Goal: Information Seeking & Learning: Learn about a topic

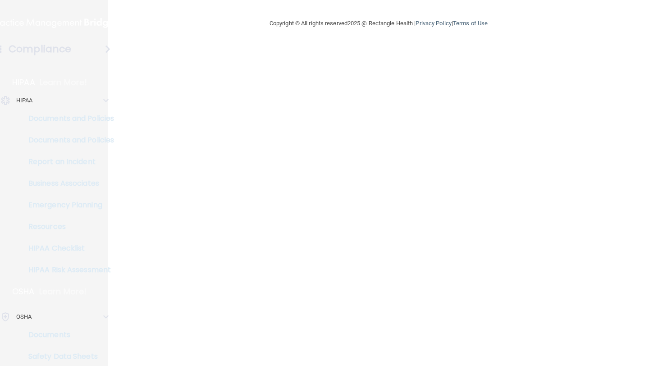
click at [382, 92] on main "Copyright © All rights reserved 2025 @ Rectangle Health | Privacy Policy | Term…" at bounding box center [378, 183] width 541 height 366
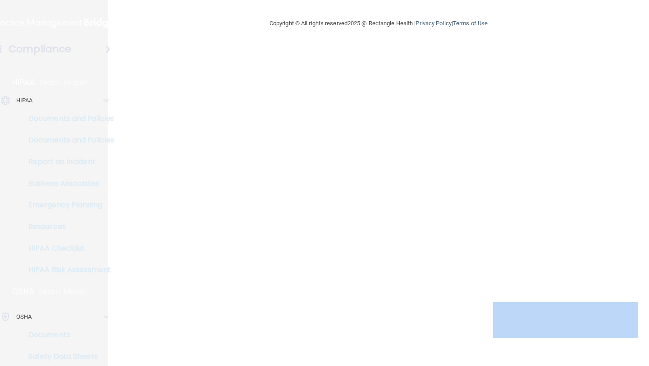
click at [382, 92] on main "Copyright © All rights reserved 2025 @ Rectangle Health | Privacy Policy | Term…" at bounding box center [378, 183] width 541 height 366
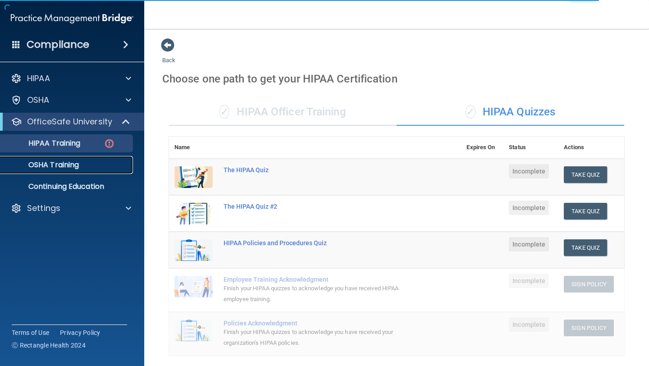
click at [77, 167] on p "OSHA Training" at bounding box center [42, 164] width 73 height 9
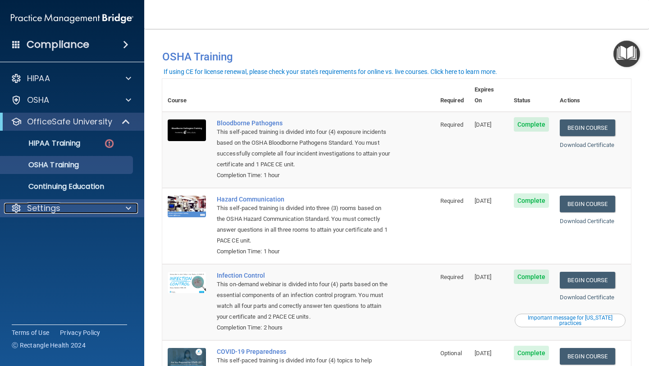
click at [68, 209] on div "Settings" at bounding box center [60, 208] width 112 height 11
click at [73, 211] on div "Settings" at bounding box center [60, 208] width 112 height 11
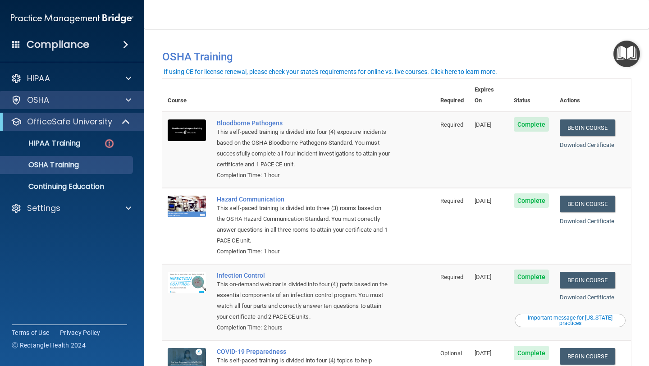
click at [66, 108] on div "OSHA" at bounding box center [72, 100] width 145 height 18
click at [129, 100] on span at bounding box center [128, 100] width 5 height 11
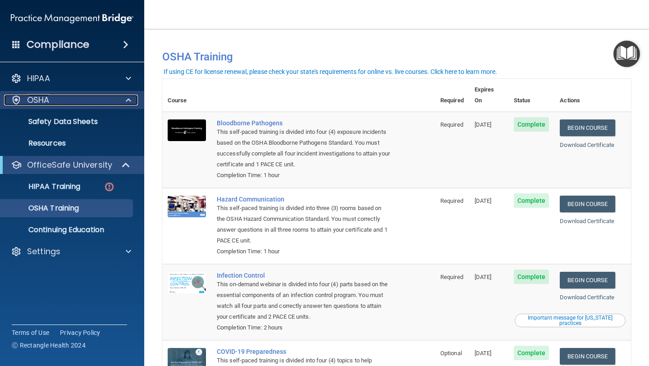
click at [127, 102] on span at bounding box center [128, 100] width 5 height 11
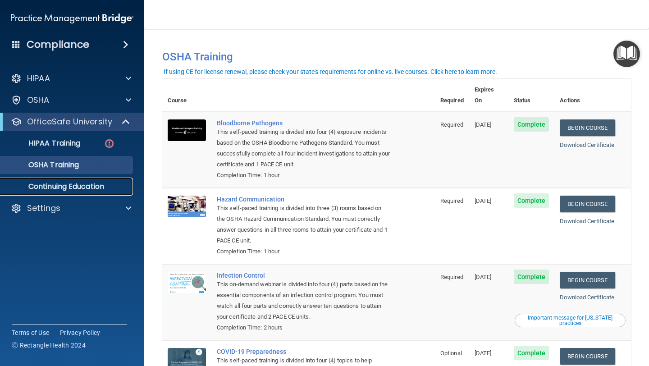
click at [78, 191] on p "Continuing Education" at bounding box center [67, 186] width 123 height 9
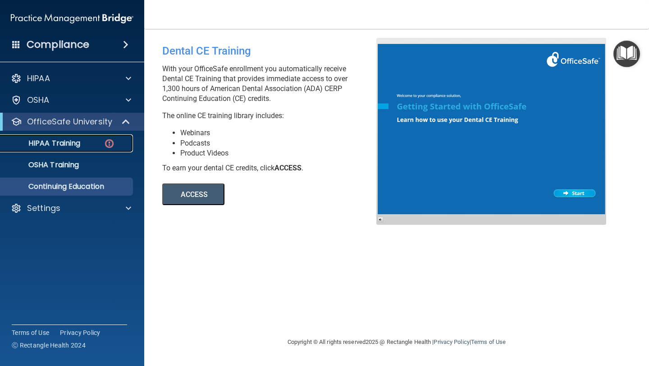
click at [66, 144] on p "HIPAA Training" at bounding box center [43, 143] width 74 height 9
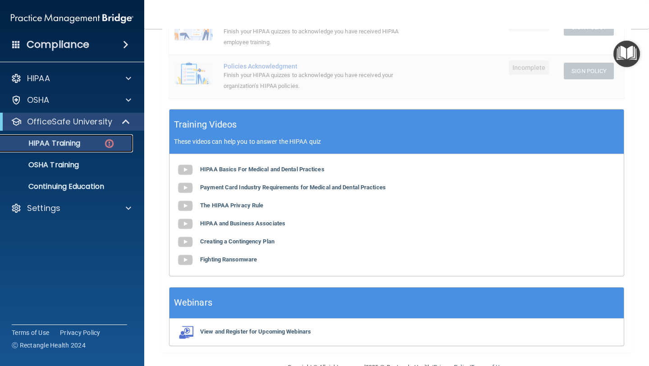
scroll to position [279, 0]
